Goal: Information Seeking & Learning: Learn about a topic

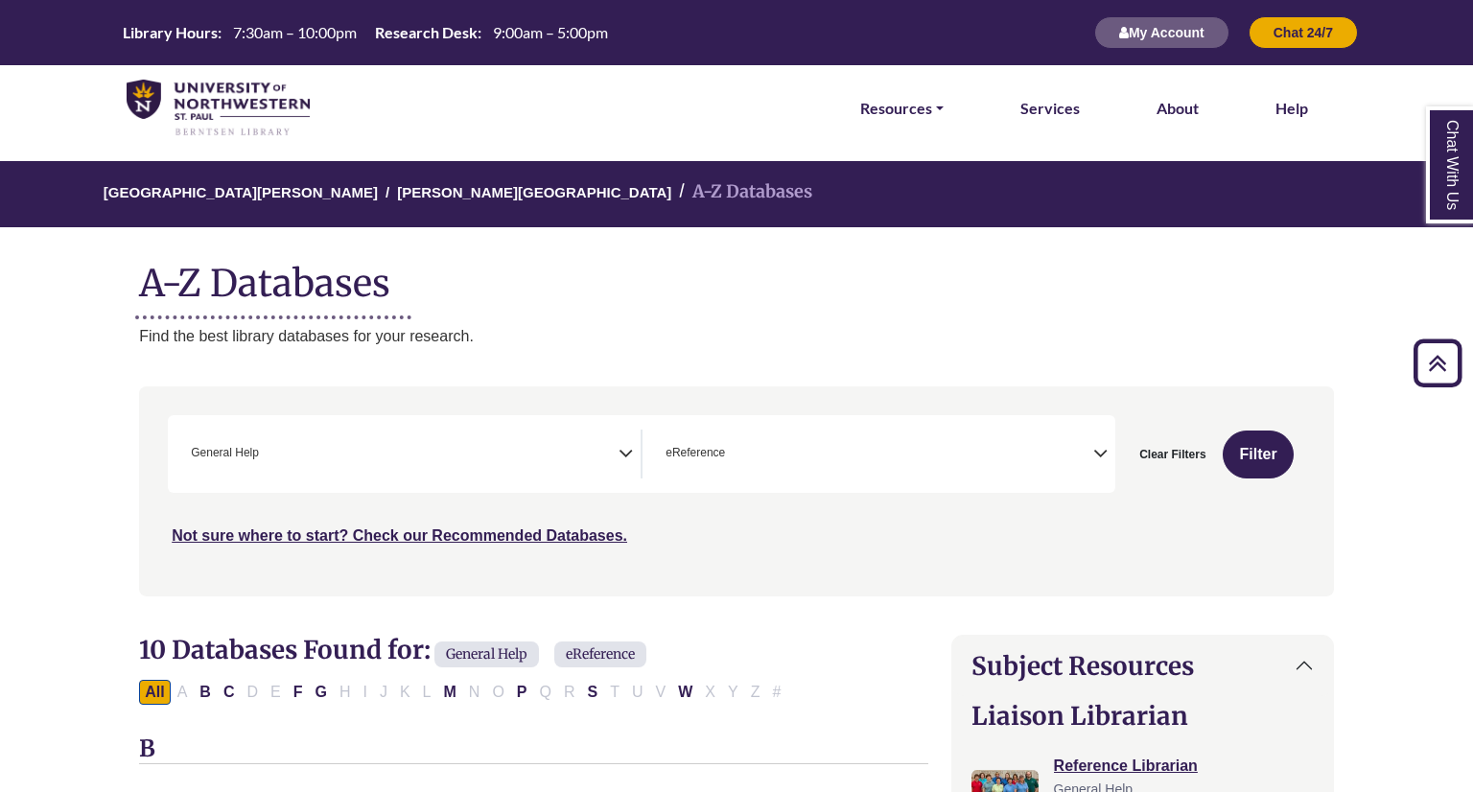
select select "*****"
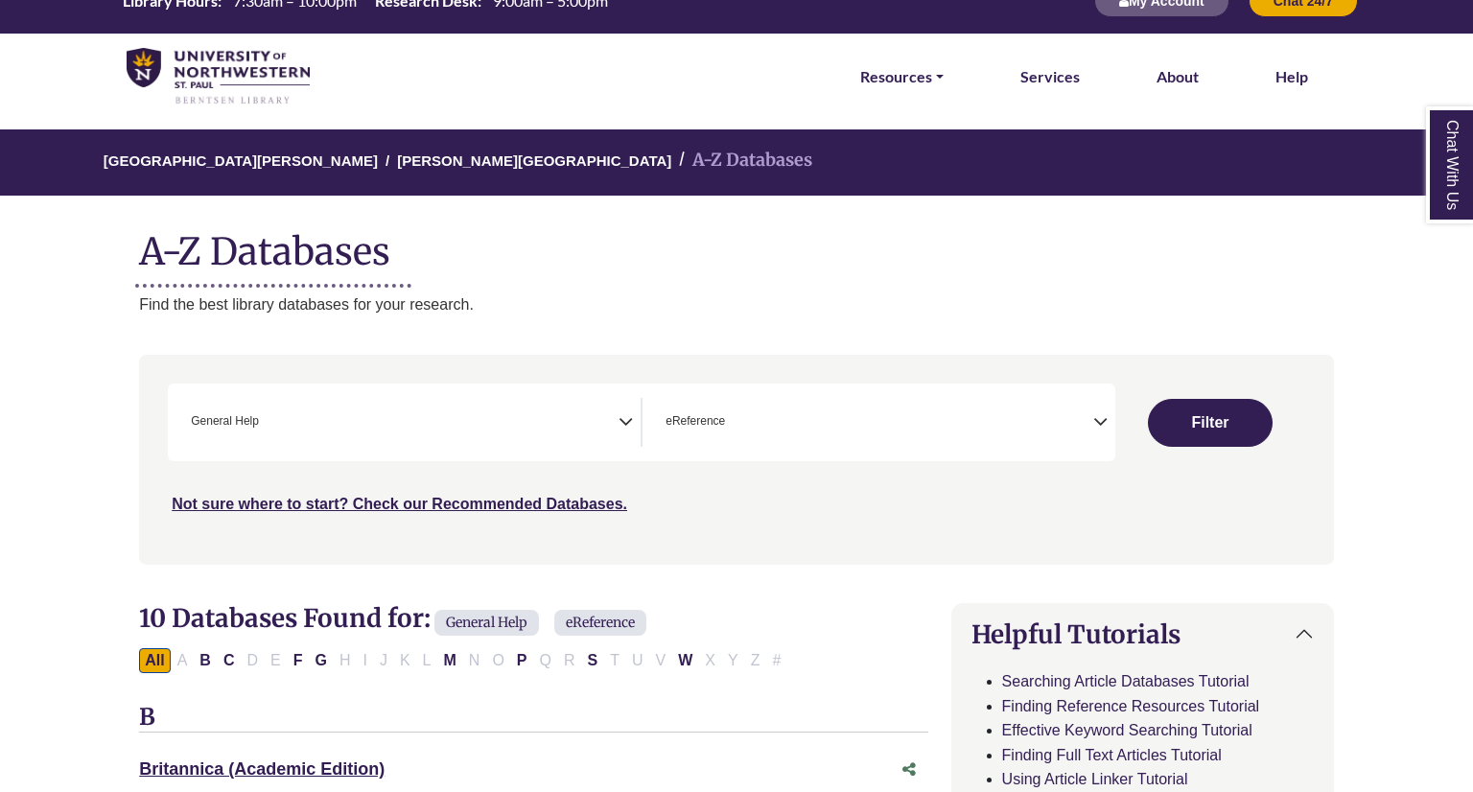
select select "Database Subject Filter"
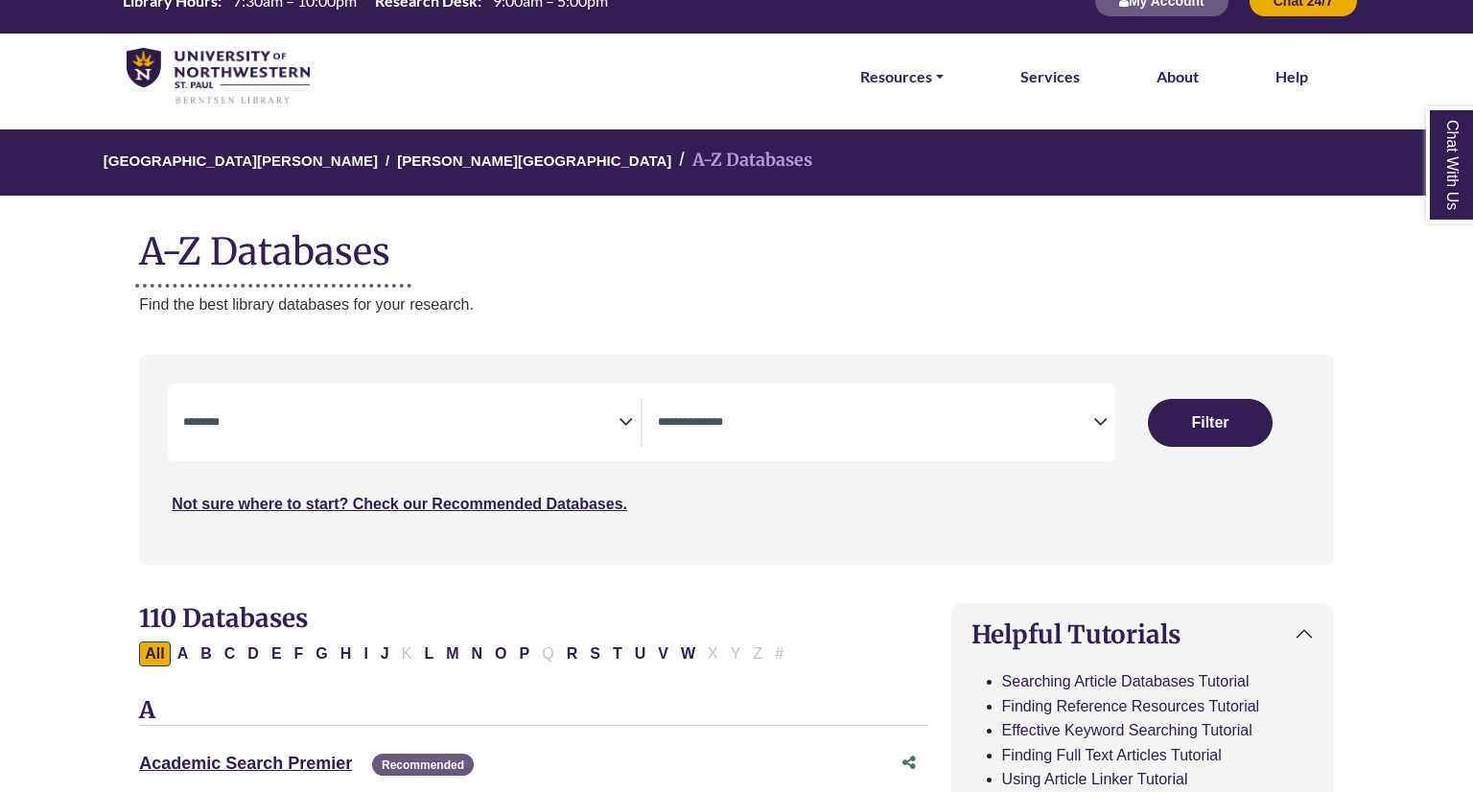
click at [869, 409] on span "Search filters" at bounding box center [875, 422] width 435 height 49
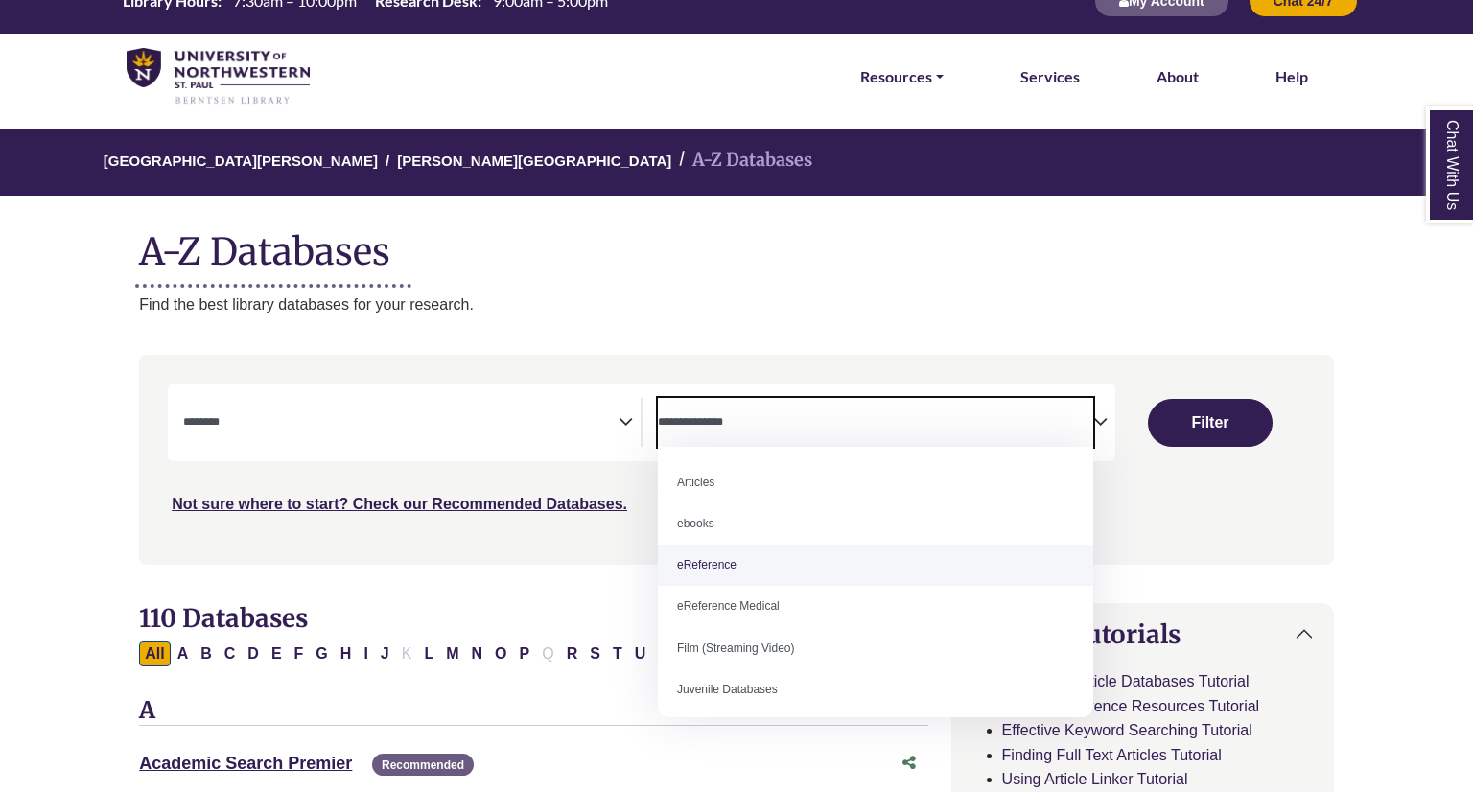
select select "*****"
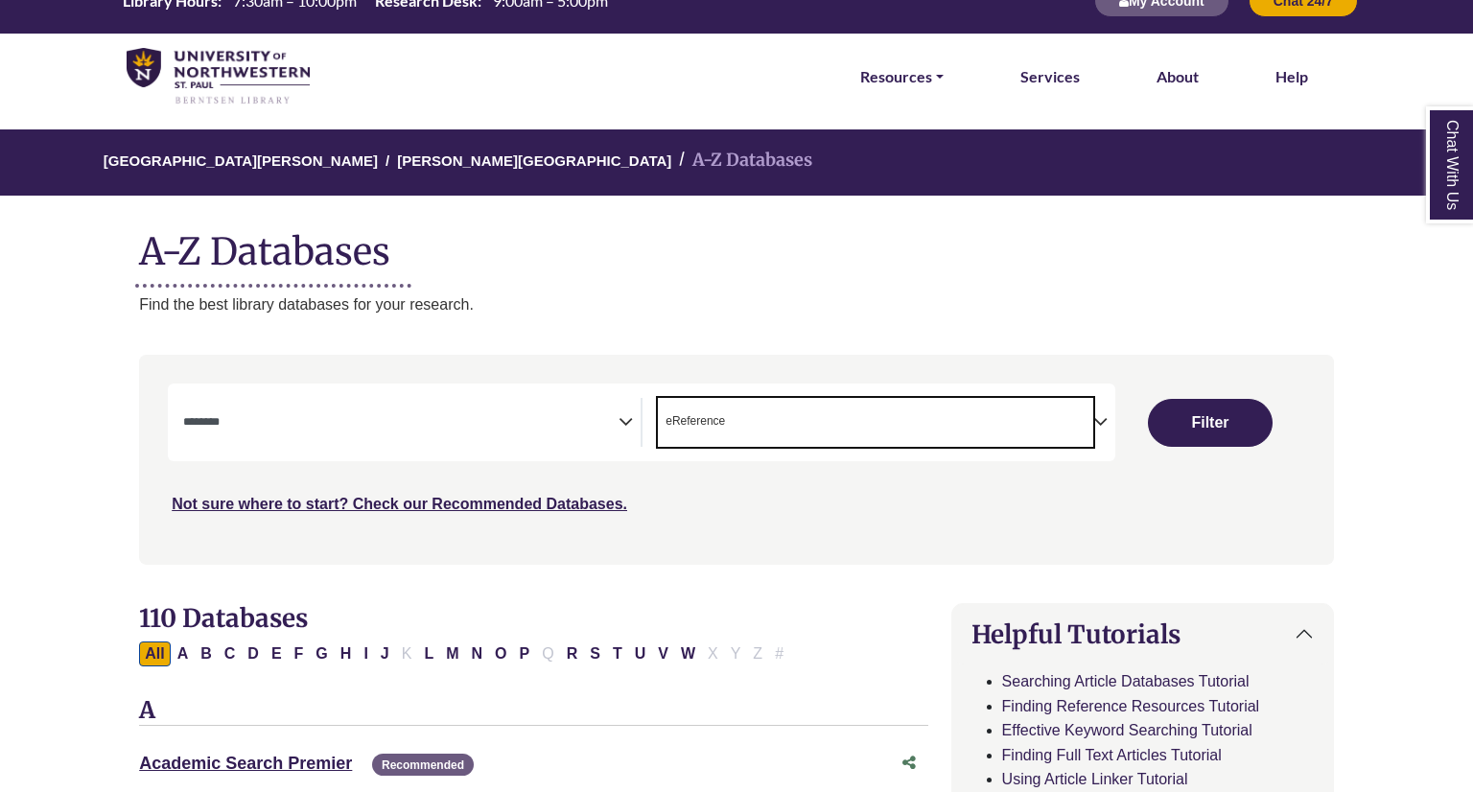
click at [453, 418] on textarea "Search" at bounding box center [400, 423] width 435 height 15
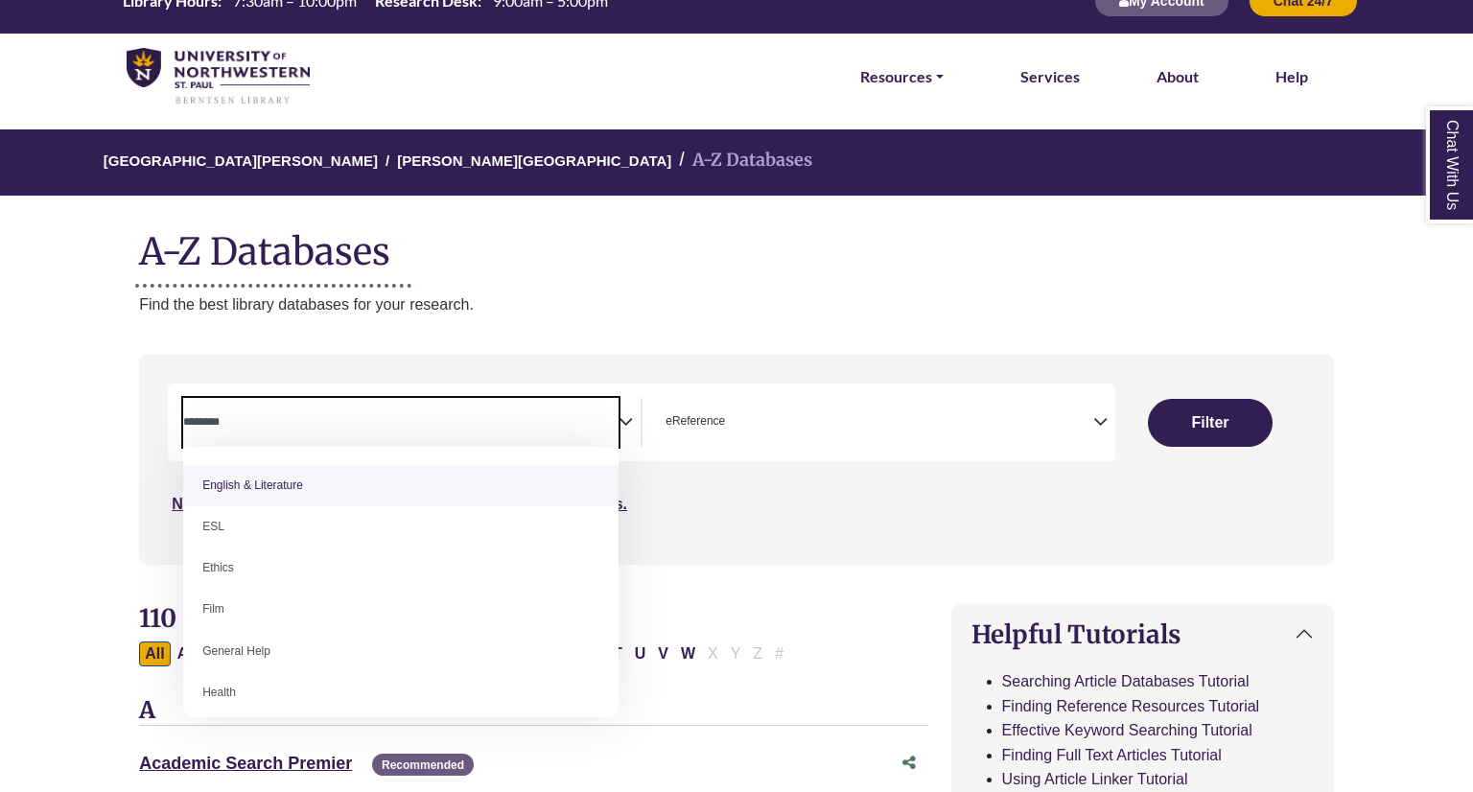
scroll to position [726, 0]
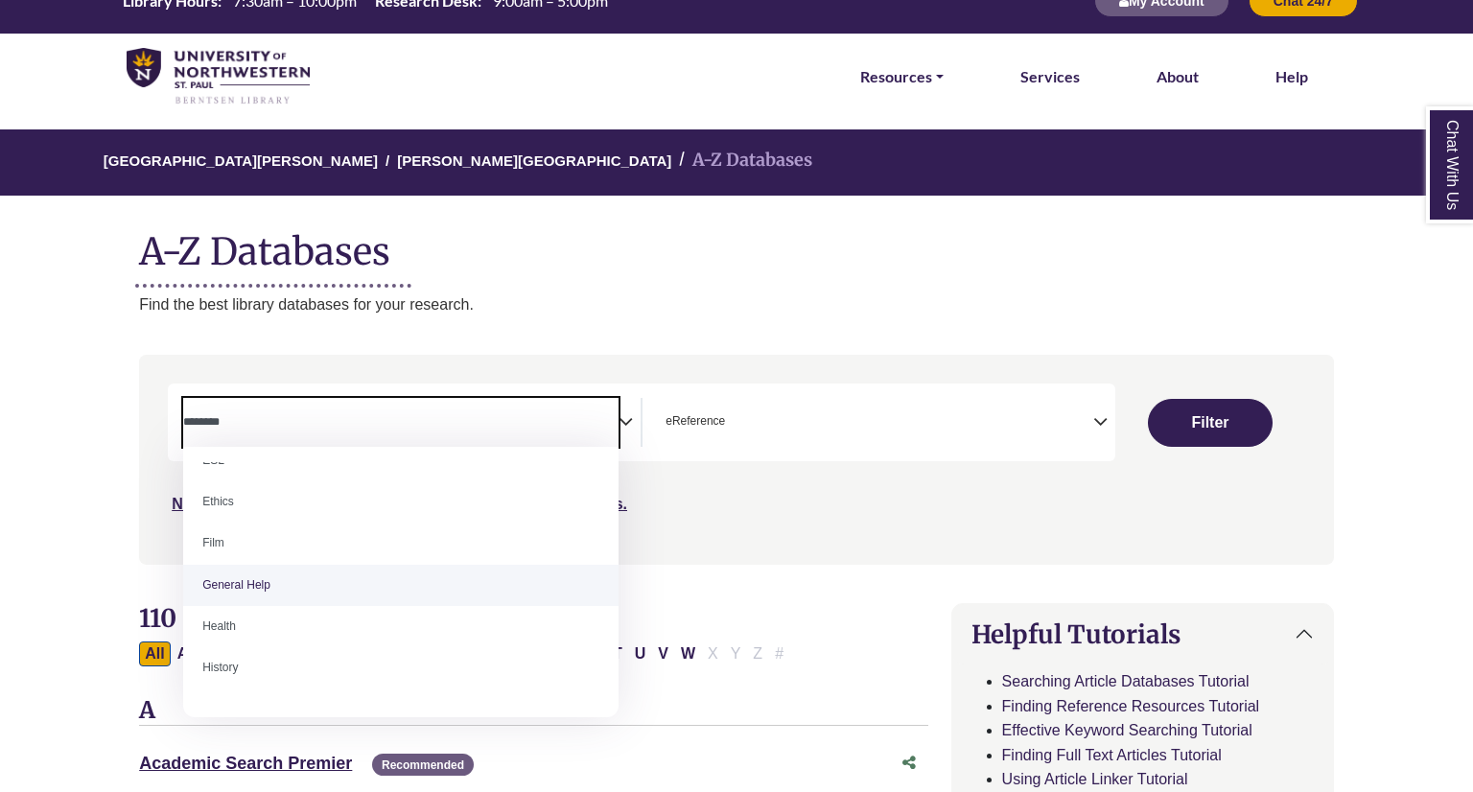
select select "*****"
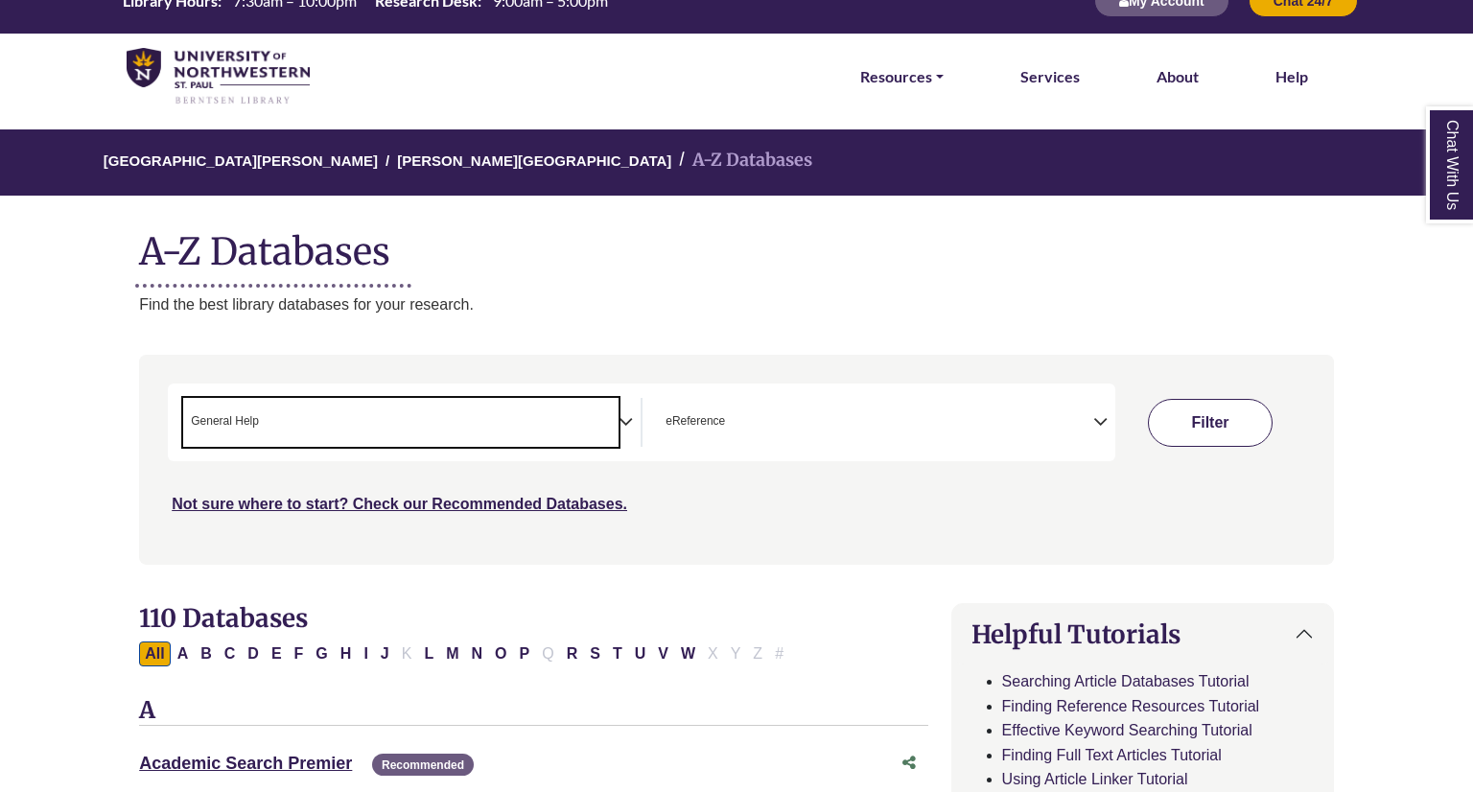
click at [1201, 424] on button "Filter" at bounding box center [1210, 423] width 125 height 48
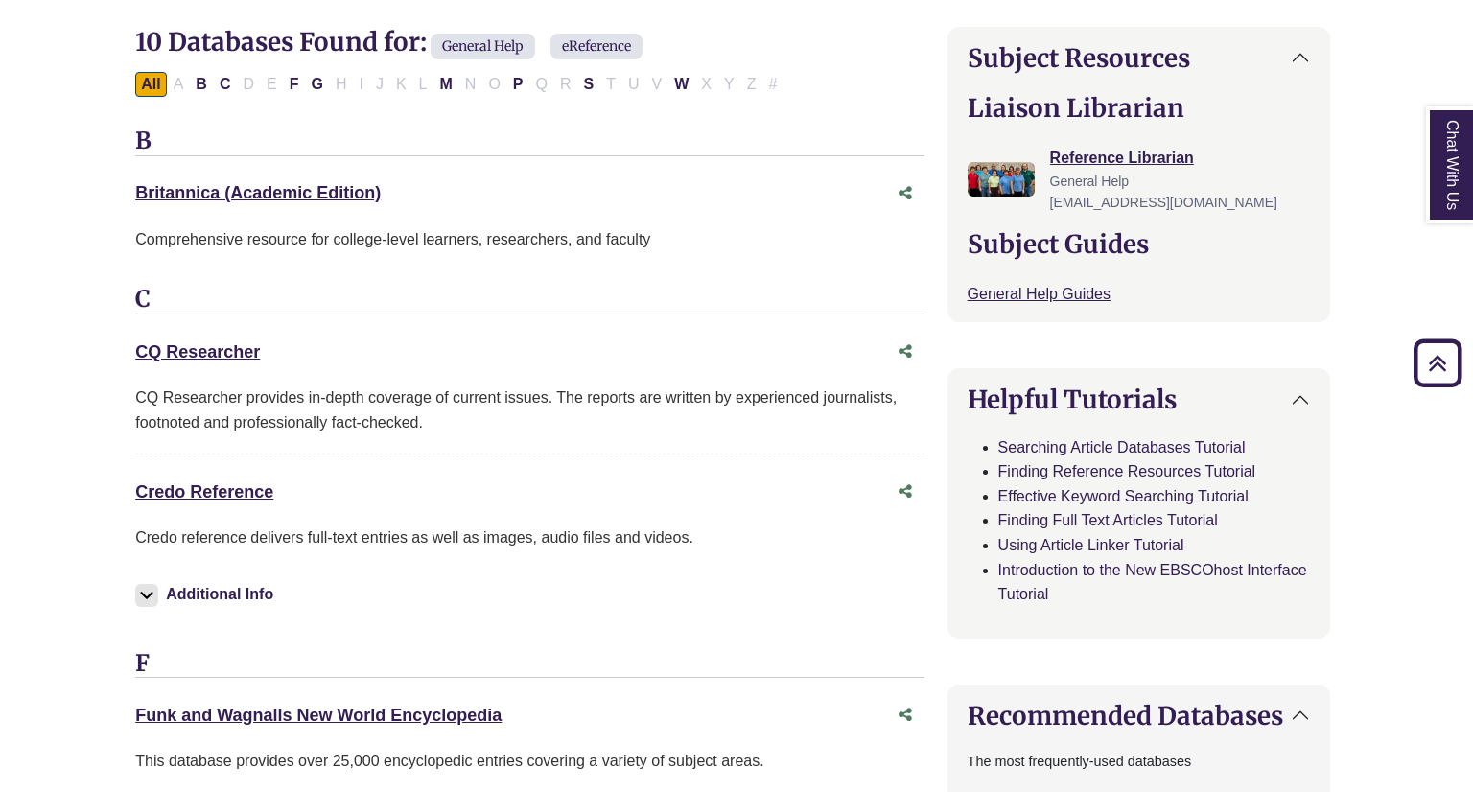
scroll to position [607, 4]
click at [209, 345] on link "CQ Researcher This link opens in a new window" at bounding box center [197, 352] width 125 height 19
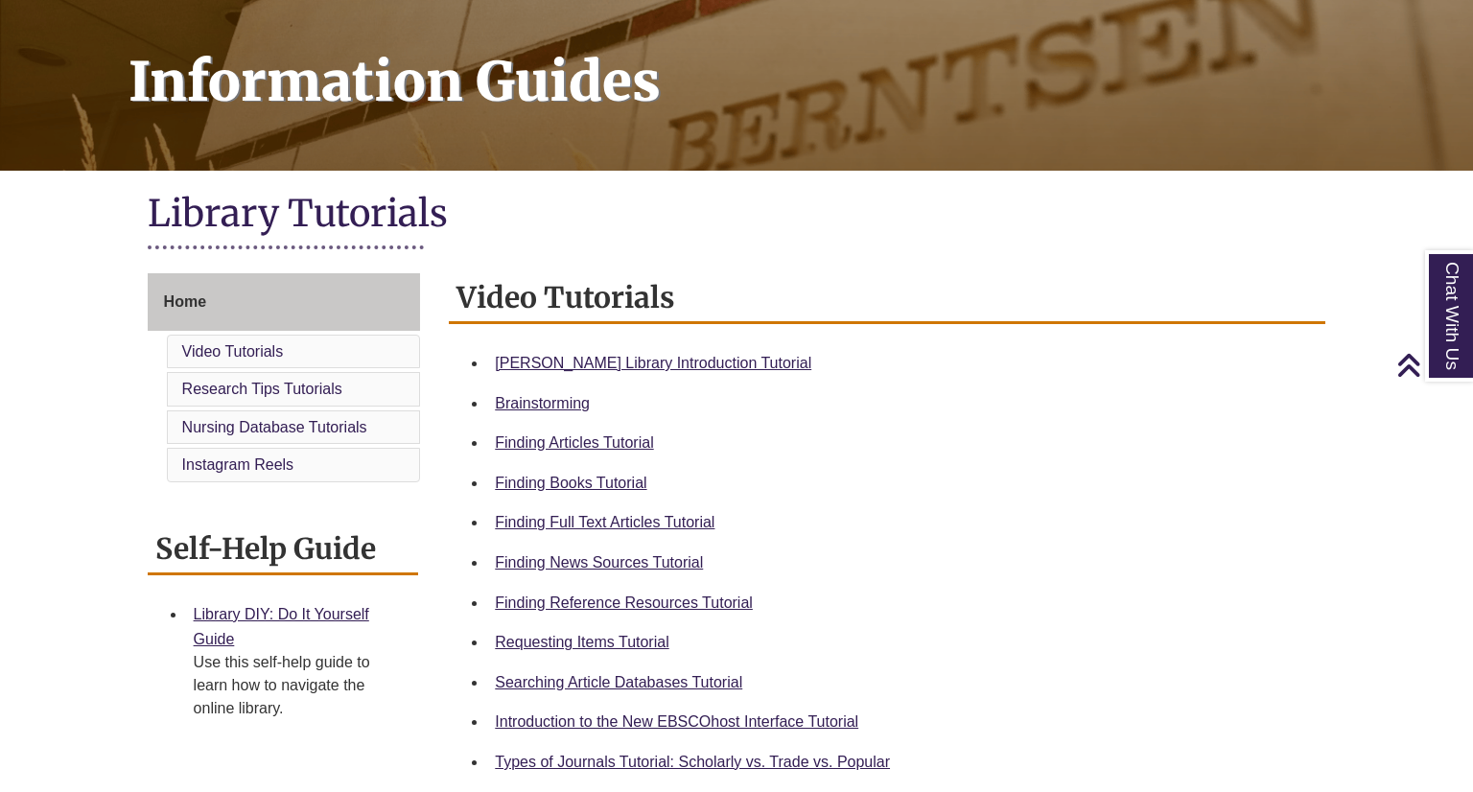
scroll to position [272, 0]
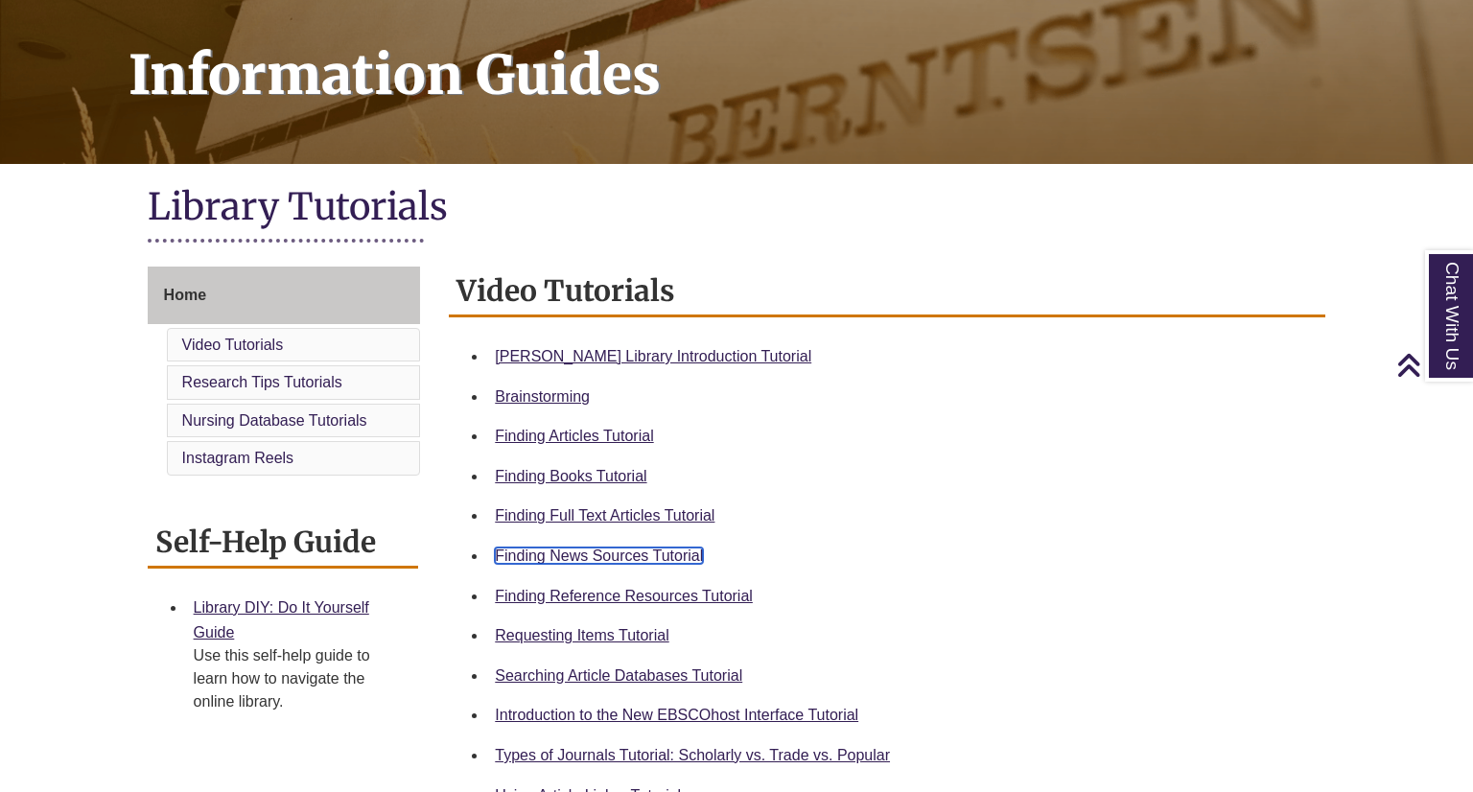
click at [619, 549] on link "Finding News Sources Tutorial" at bounding box center [599, 556] width 208 height 16
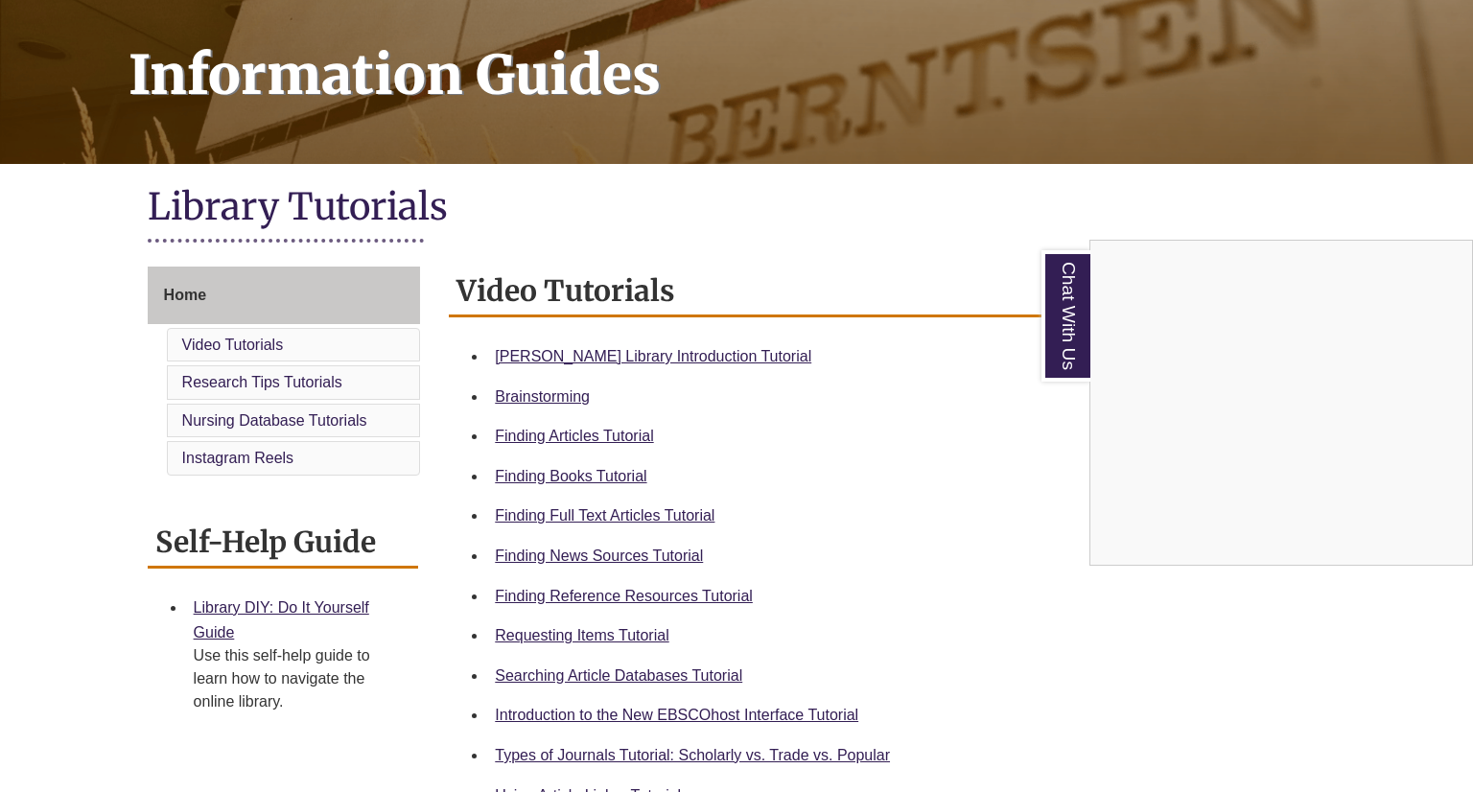
click at [227, 86] on div "Chat With Us" at bounding box center [736, 396] width 1473 height 792
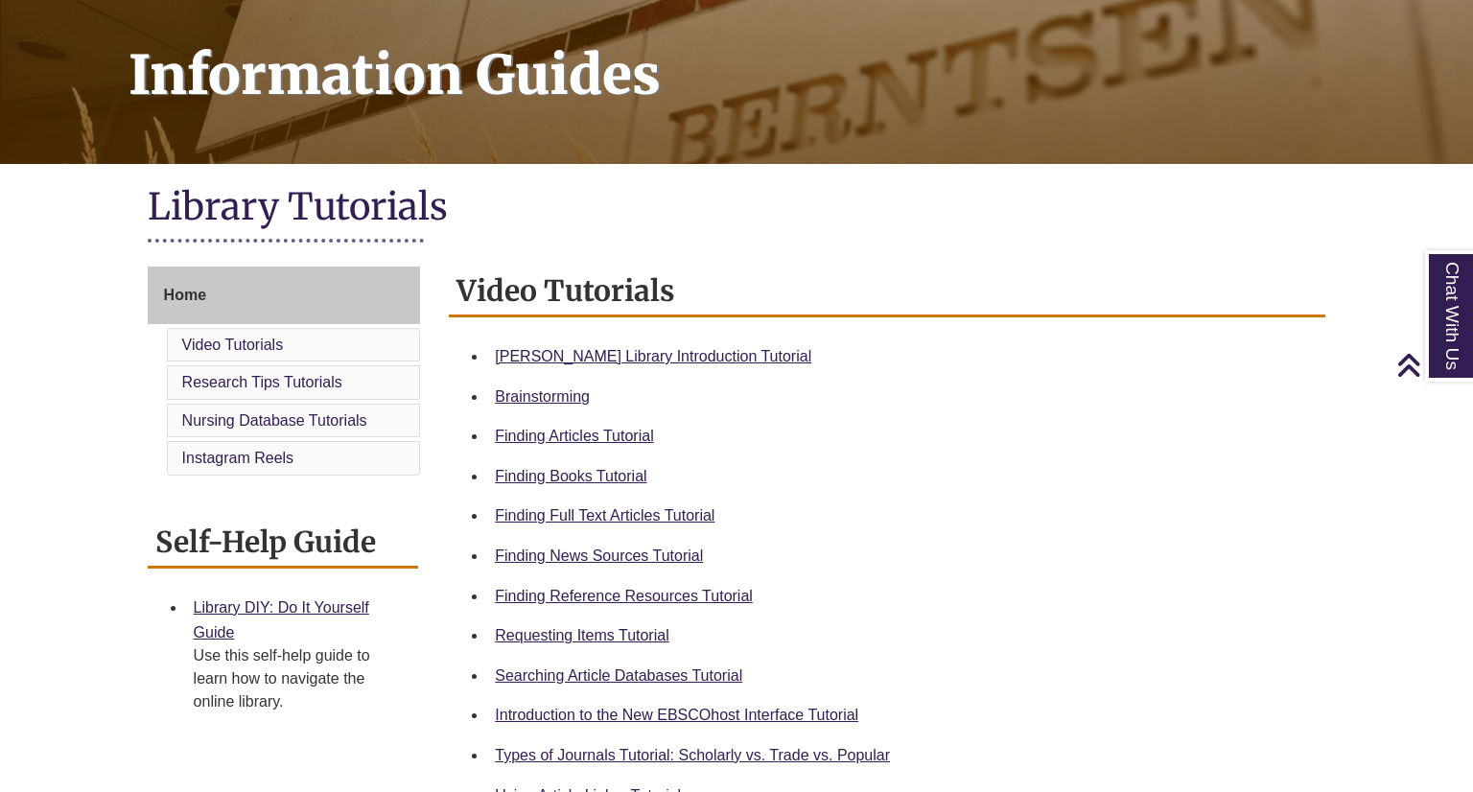
click at [303, 209] on h1 "Library Tutorials" at bounding box center [737, 208] width 1179 height 51
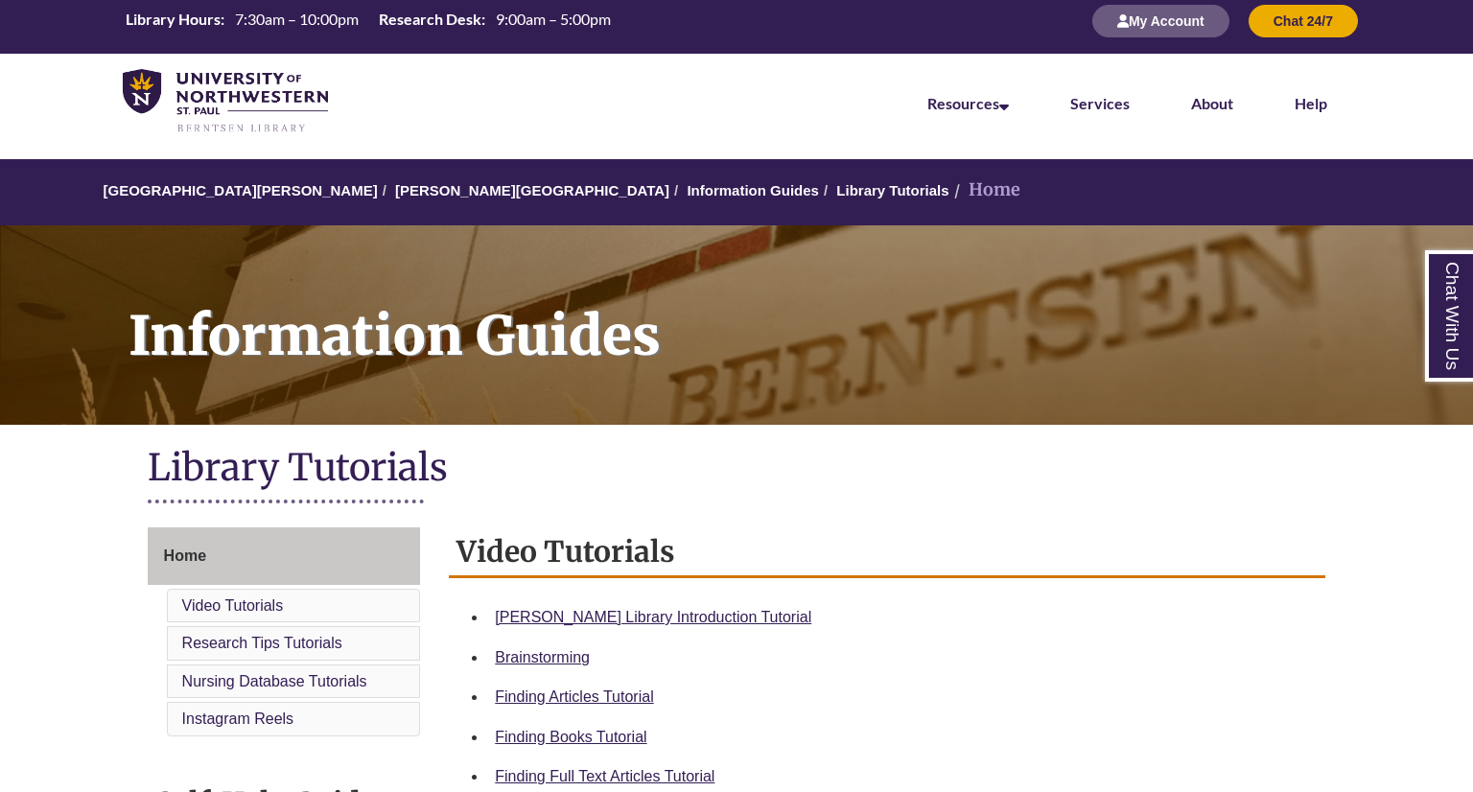
scroll to position [12, 0]
click at [193, 550] on span "Home" at bounding box center [185, 556] width 42 height 16
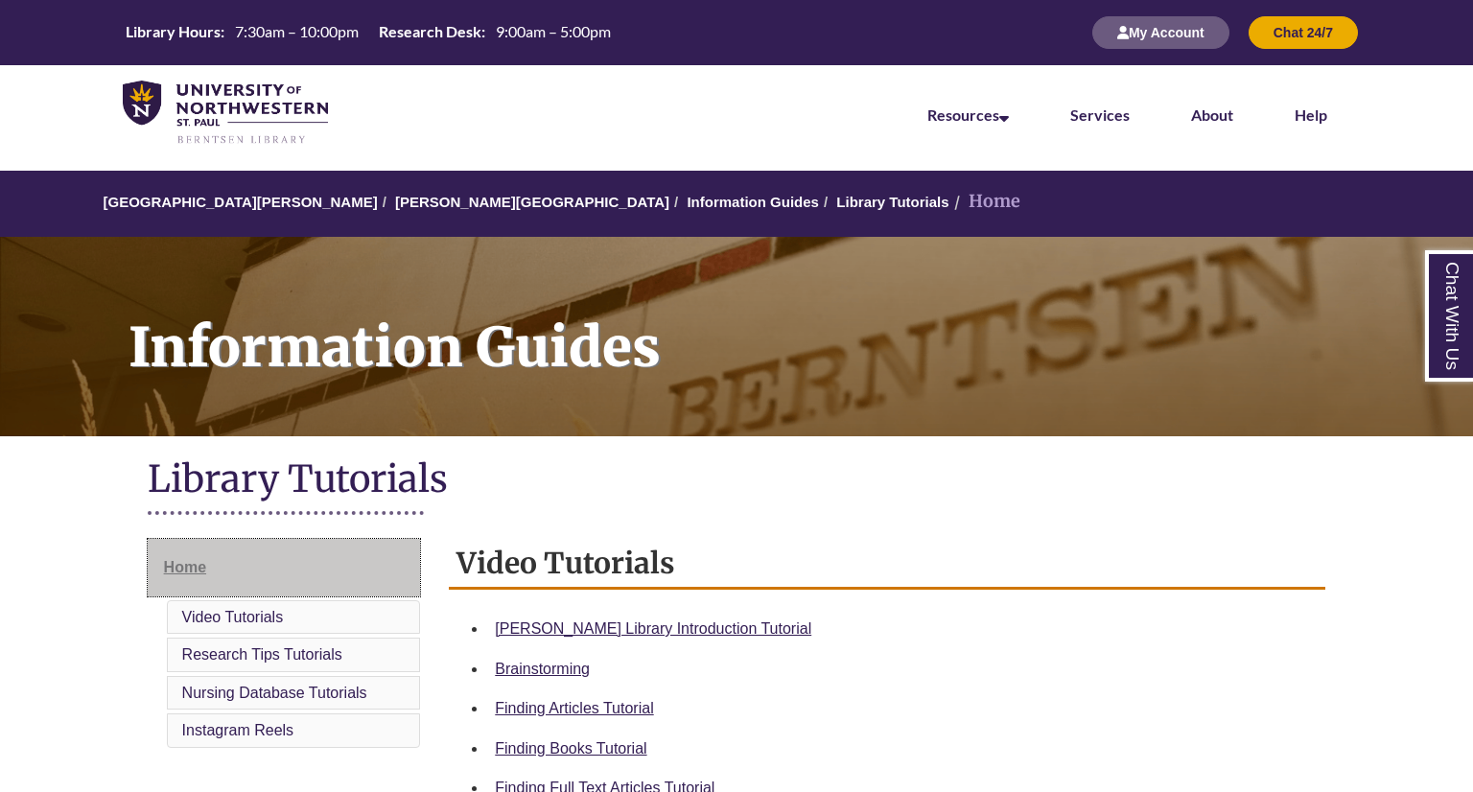
click at [183, 571] on span "Home" at bounding box center [185, 567] width 42 height 16
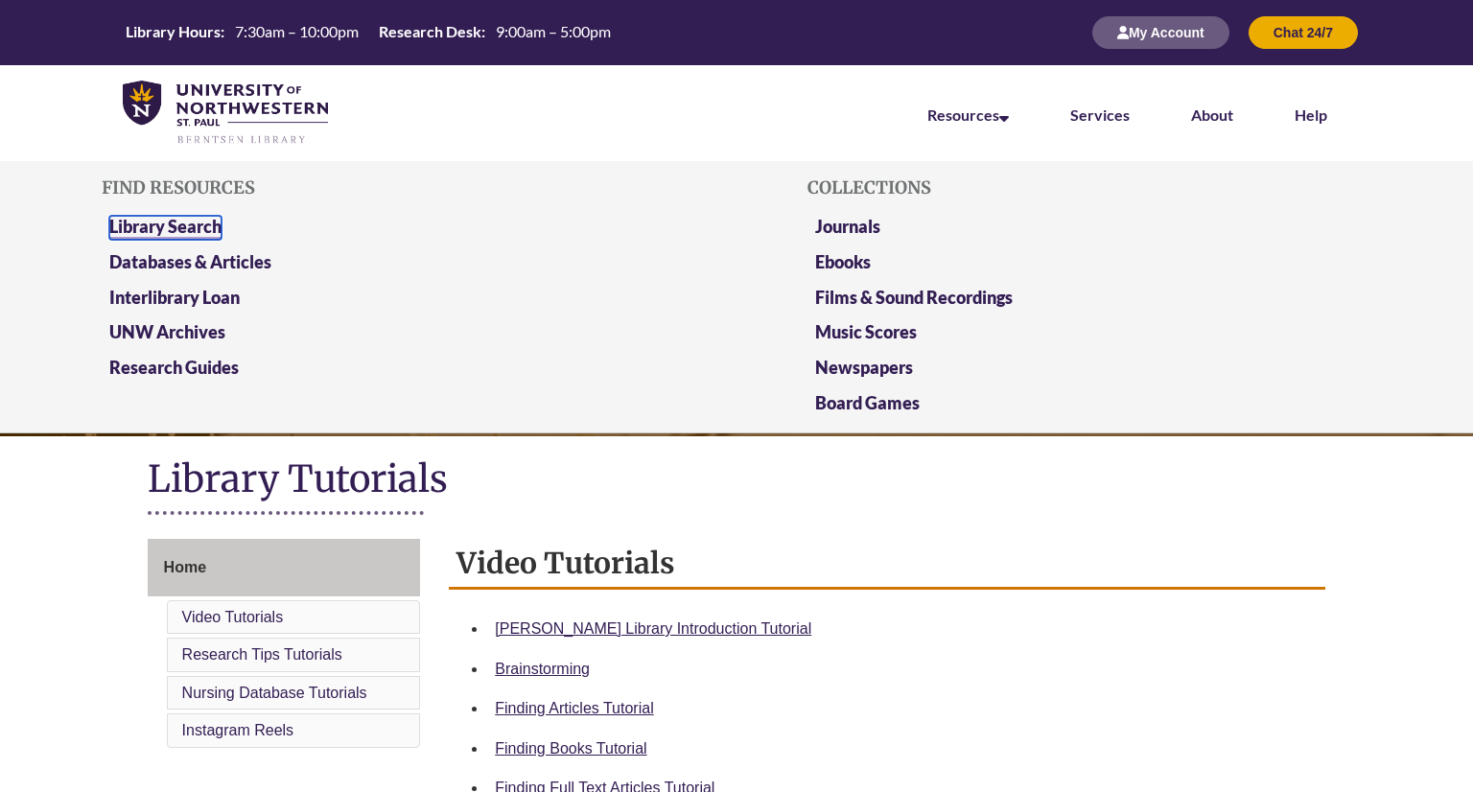
click at [159, 220] on link "Library Search" at bounding box center [165, 228] width 112 height 24
